Goal: Transaction & Acquisition: Purchase product/service

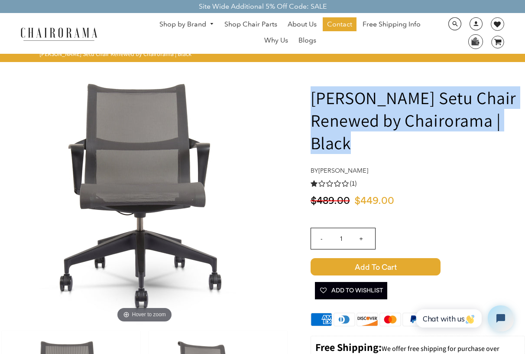
drag, startPoint x: 359, startPoint y: 146, endPoint x: 294, endPoint y: 100, distance: 80.0
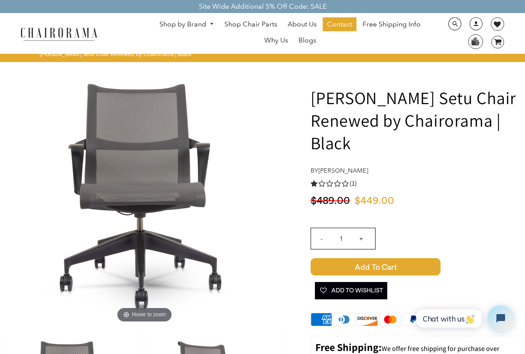
click at [318, 97] on h1 "[PERSON_NAME] Setu Chair Renewed by Chairorama | Black" at bounding box center [418, 120] width 215 height 68
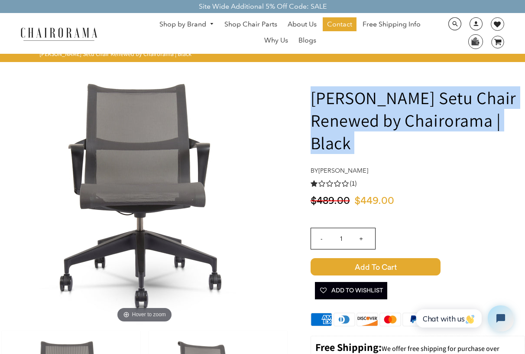
click at [318, 97] on h1 "[PERSON_NAME] Setu Chair Renewed by Chairorama | Black" at bounding box center [418, 120] width 215 height 68
copy div "[PERSON_NAME] Setu Chair Renewed by Chairorama | Black"
